Goal: Information Seeking & Learning: Learn about a topic

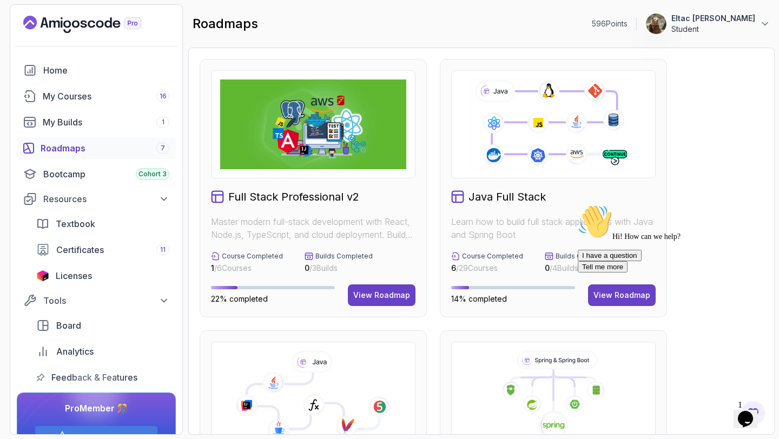
click at [83, 14] on div "596 Points 1 Eltac Shikhsaidov Student Home My Courses 16 My Builds 1 Roadmaps …" at bounding box center [96, 219] width 173 height 431
click at [83, 23] on icon "Landing page" at bounding box center [82, 24] width 118 height 17
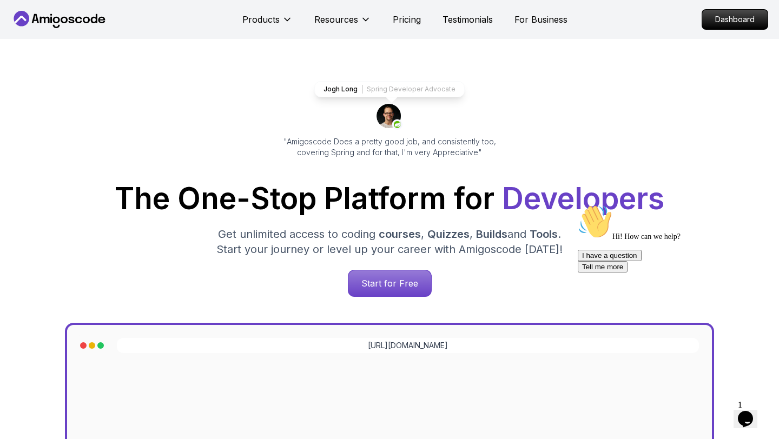
scroll to position [26, 0]
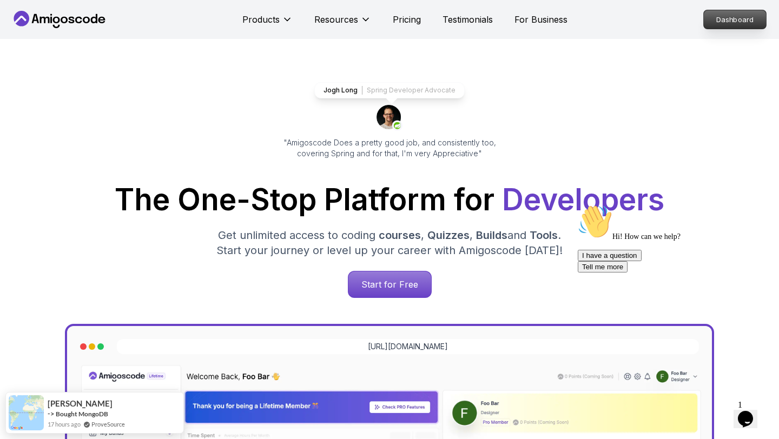
click at [745, 24] on p "Dashboard" at bounding box center [735, 19] width 62 height 18
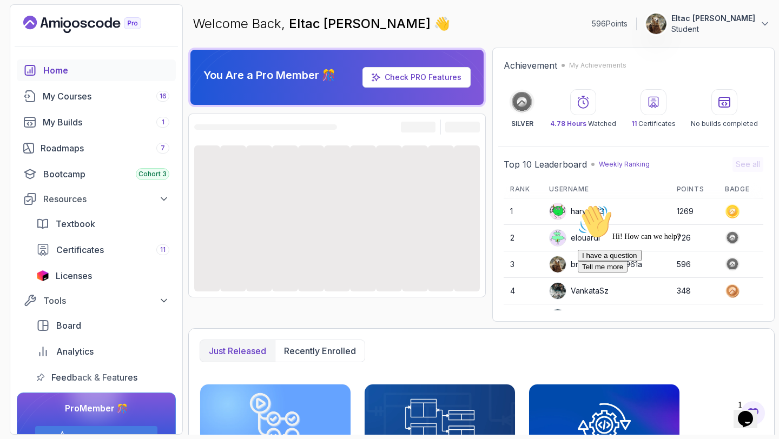
click at [578, 205] on icon "Chat attention grabber" at bounding box center [578, 205] width 0 height 0
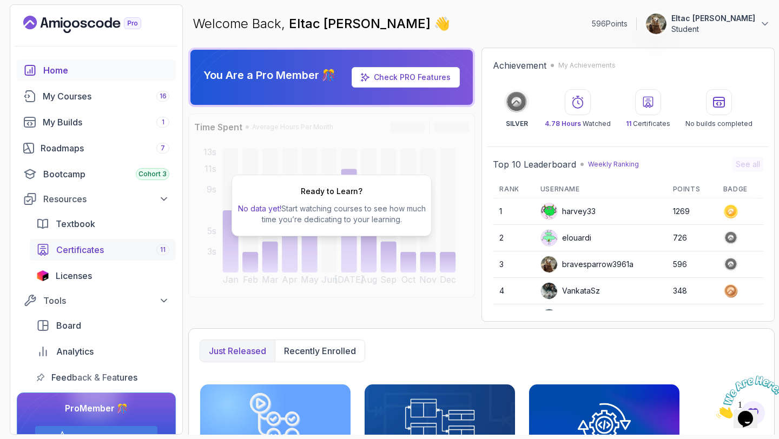
click at [68, 247] on span "Certificates" at bounding box center [80, 249] width 48 height 13
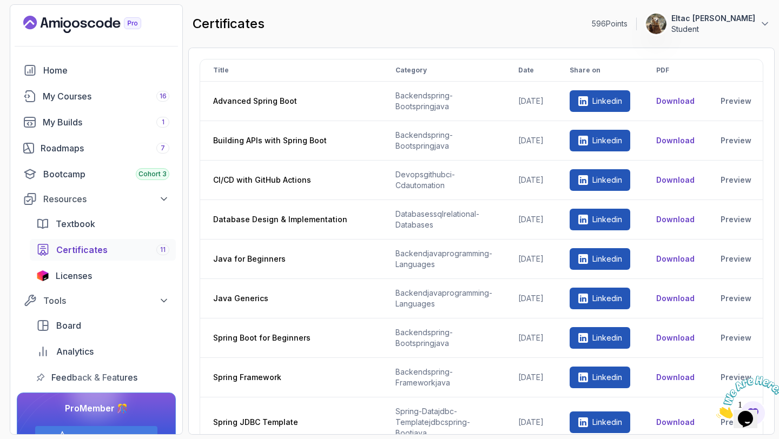
scroll to position [93, 0]
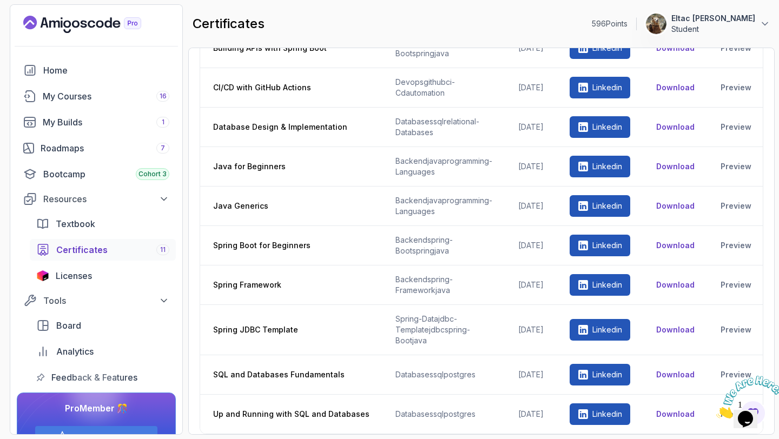
click at [716, 411] on icon "Close" at bounding box center [716, 415] width 0 height 9
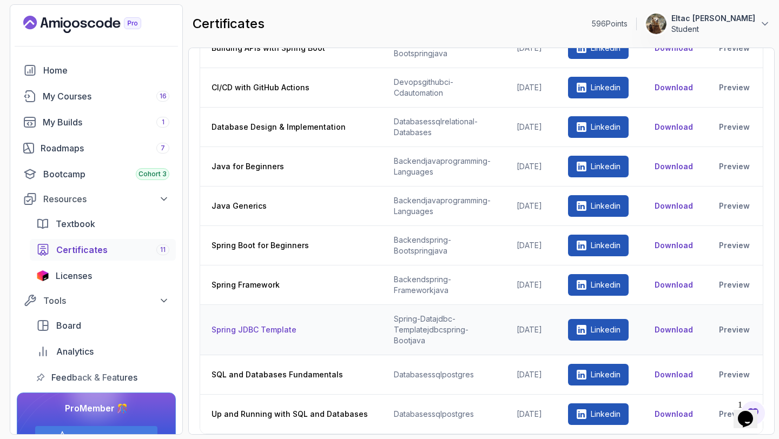
scroll to position [0, 0]
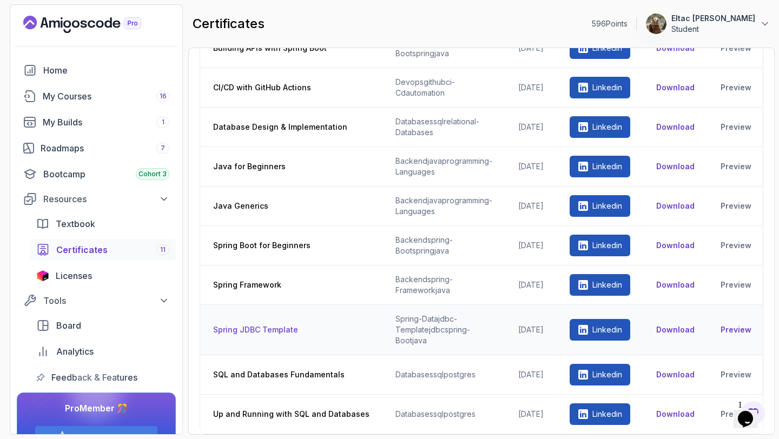
click at [735, 326] on link "Preview" at bounding box center [736, 330] width 31 height 11
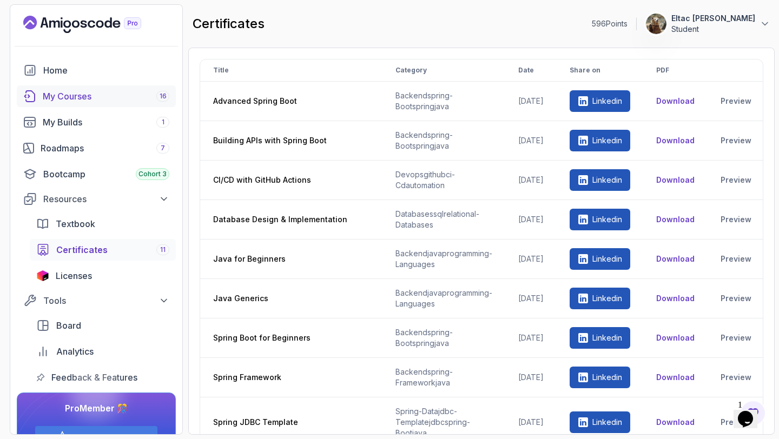
click at [98, 102] on div "My Courses 16" at bounding box center [106, 96] width 127 height 13
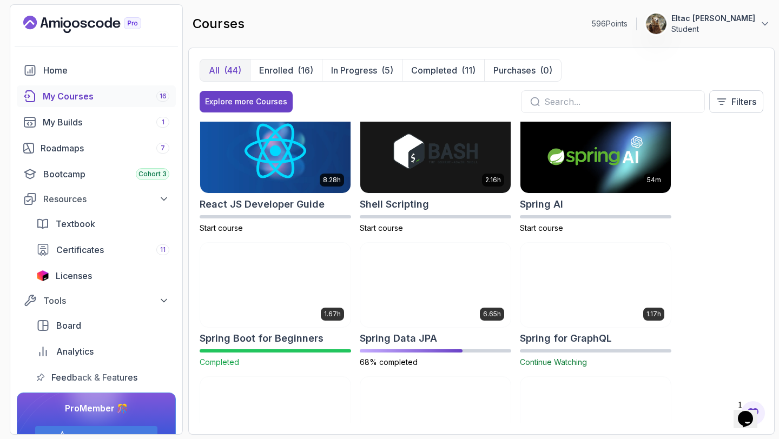
scroll to position [1485, 0]
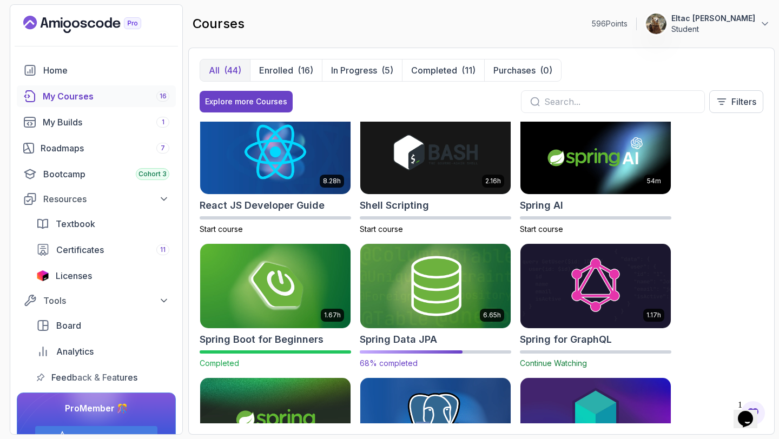
click at [420, 335] on h2 "Spring Data JPA" at bounding box center [398, 339] width 77 height 15
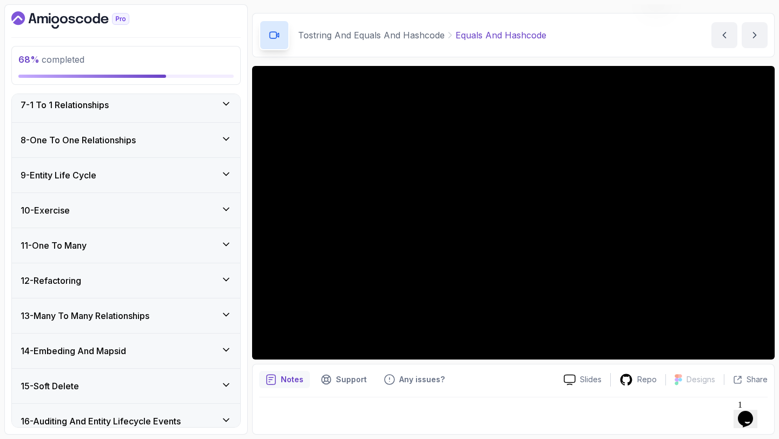
scroll to position [541, 0]
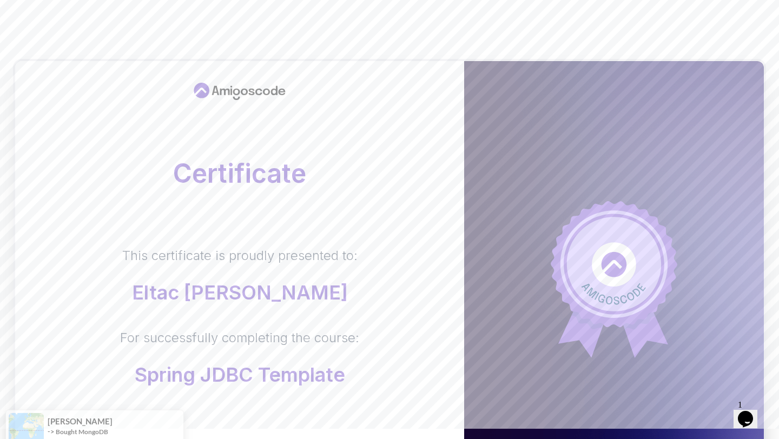
scroll to position [10, 0]
